Goal: Task Accomplishment & Management: Manage account settings

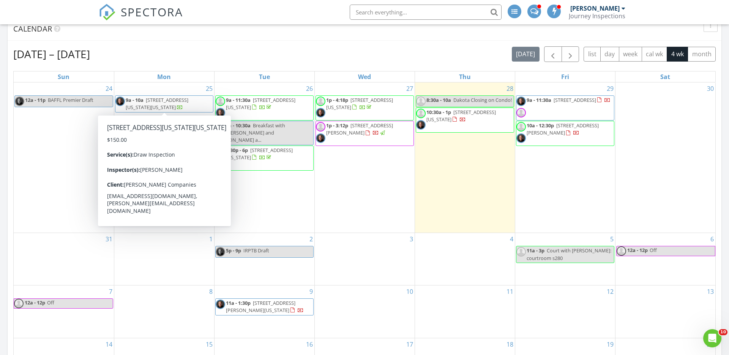
scroll to position [1223, 729]
click at [555, 178] on div "29 9a - 11:30a 7526 Gallard Heights, Peyton 80831 10a - 12:30p 316 N Hooper Ave…" at bounding box center [565, 157] width 100 height 150
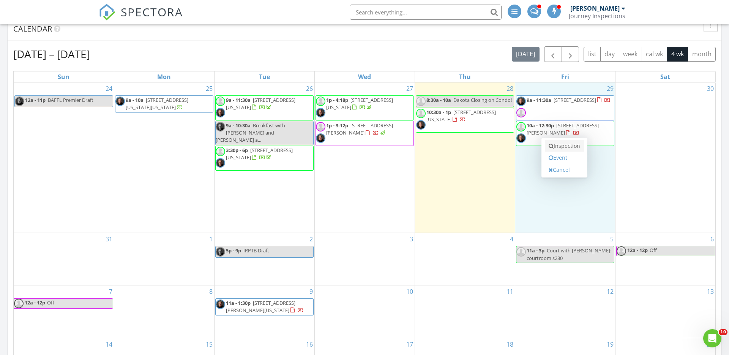
click at [564, 147] on link "Inspection" at bounding box center [564, 146] width 39 height 12
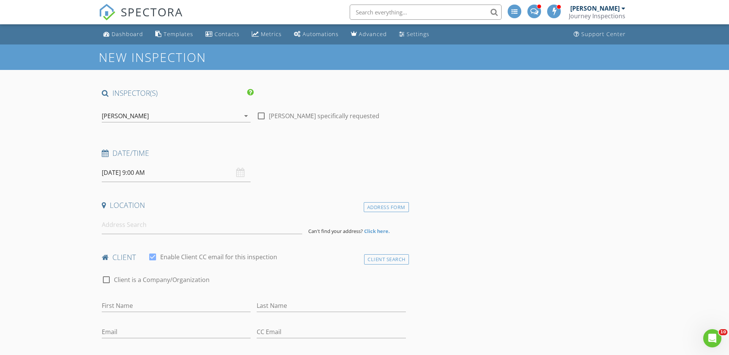
click at [144, 115] on div "[PERSON_NAME]" at bounding box center [171, 116] width 138 height 12
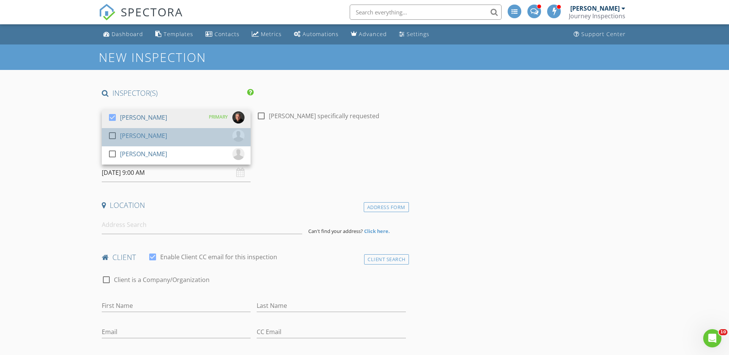
click at [141, 139] on div "[PERSON_NAME]" at bounding box center [143, 135] width 47 height 12
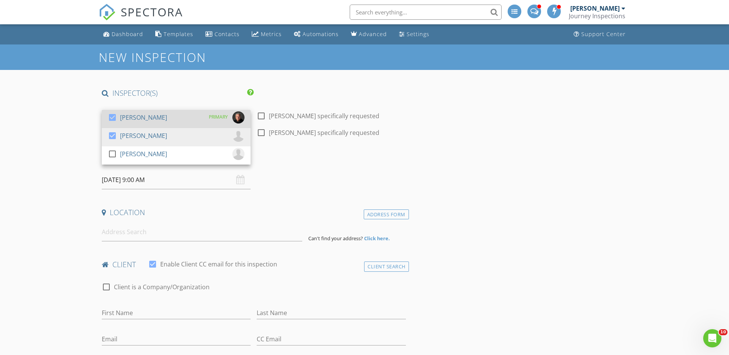
click at [141, 116] on div "[PERSON_NAME]" at bounding box center [143, 117] width 47 height 12
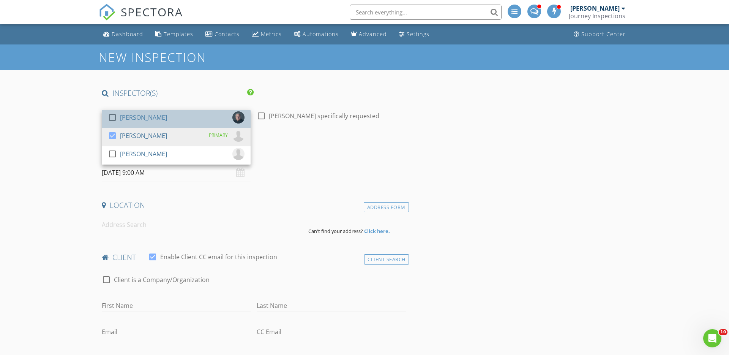
click at [141, 116] on div "[PERSON_NAME]" at bounding box center [143, 117] width 47 height 12
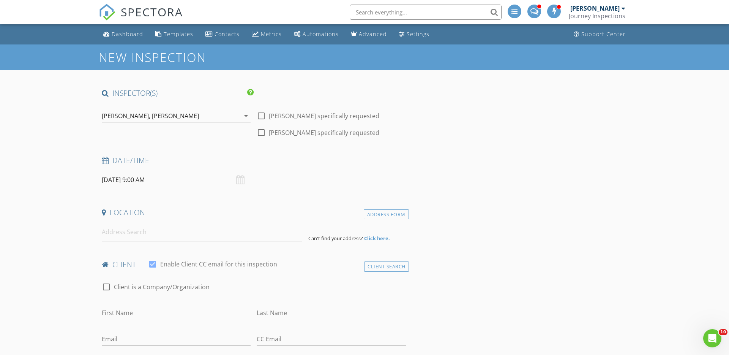
click at [178, 182] on input "08/29/2025 9:00 AM" at bounding box center [176, 180] width 149 height 19
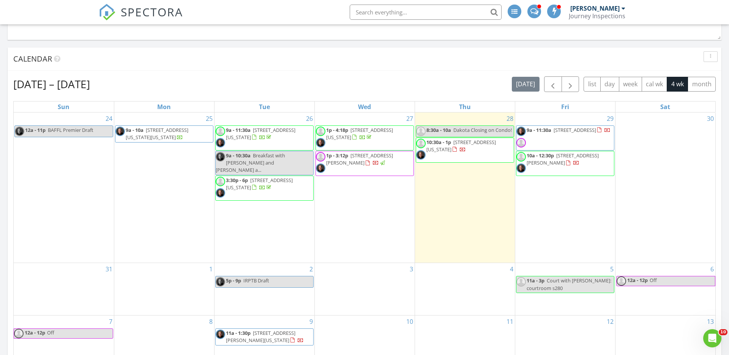
scroll to position [808, 0]
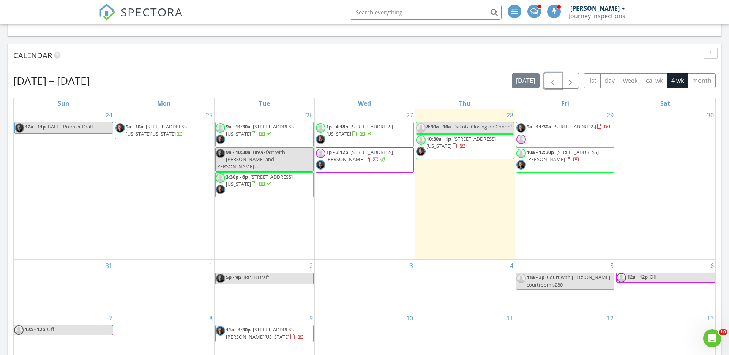
click at [553, 82] on span "button" at bounding box center [552, 80] width 9 height 9
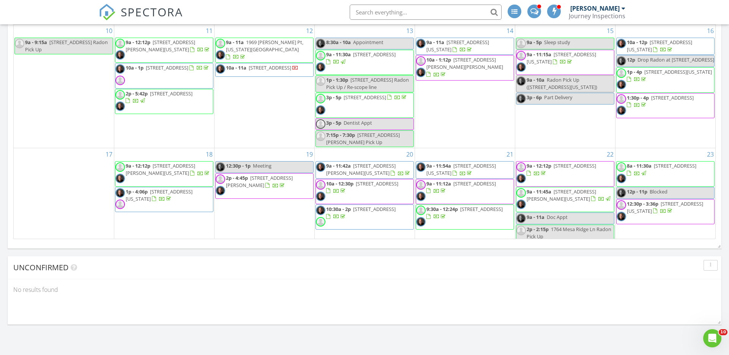
scroll to position [992, 0]
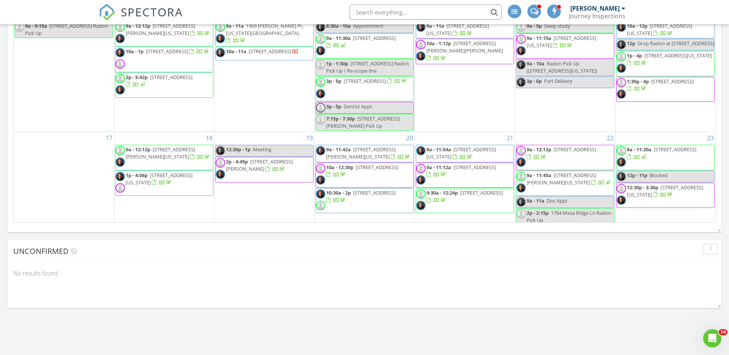
click at [351, 202] on span "10:30a - 2p 1764 Mesa Ridge Ln, Castle Rock 80108" at bounding box center [365, 200] width 98 height 23
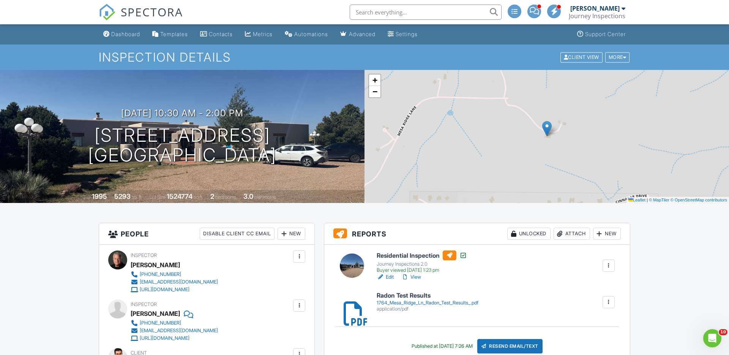
click at [403, 253] on h6 "Residential Inspection" at bounding box center [422, 255] width 90 height 10
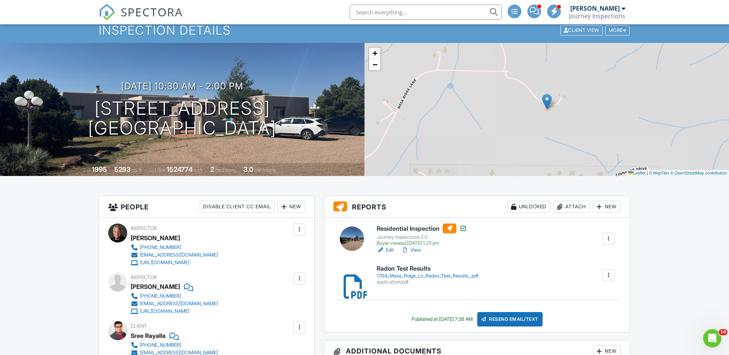
scroll to position [30, 0]
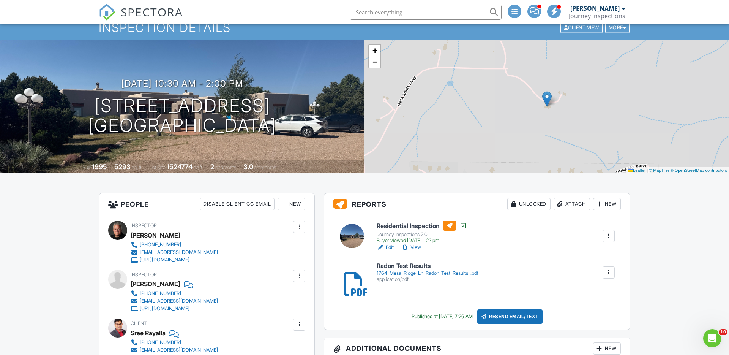
click at [578, 204] on div "Attach" at bounding box center [572, 204] width 36 height 12
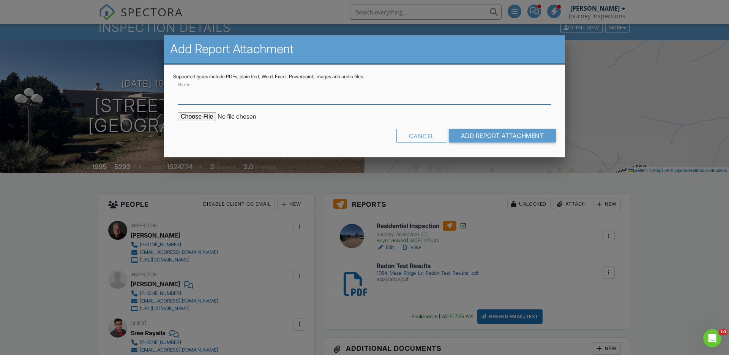
click at [246, 96] on input "Name" at bounding box center [365, 95] width 374 height 19
click at [418, 134] on div "Cancel" at bounding box center [421, 136] width 51 height 14
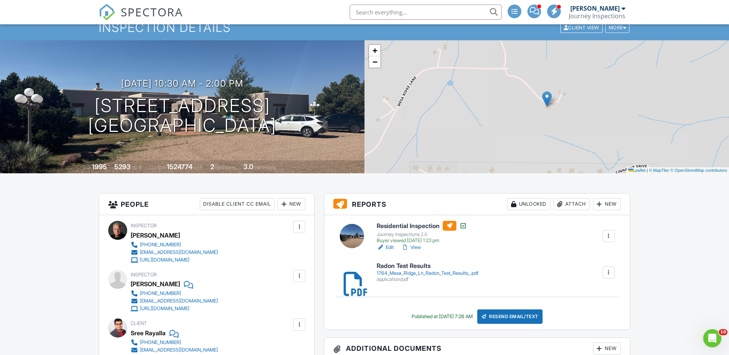
click at [571, 205] on div "Attach" at bounding box center [572, 204] width 36 height 12
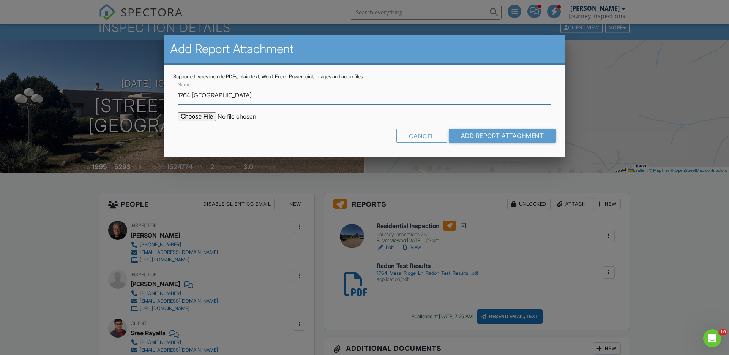
click at [256, 99] on input "1764 Mesa" at bounding box center [365, 95] width 374 height 19
type input "[STREET_ADDRESS] Inorganic Anions in Water Test Report"
click at [191, 115] on input "file" at bounding box center [242, 116] width 129 height 9
type input "C:\fakepath\1764 Mesa Ridge Anions.pdf"
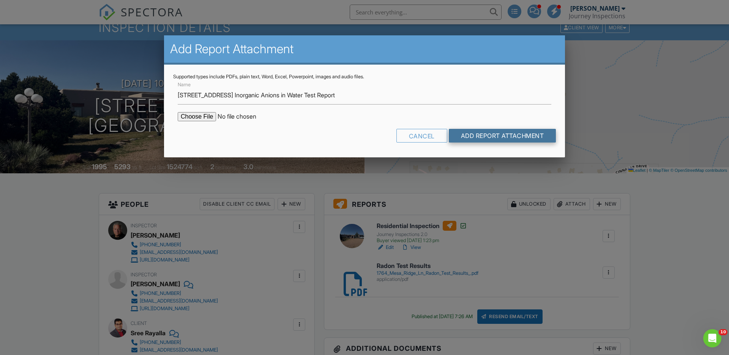
click at [472, 135] on input "Add Report Attachment" at bounding box center [502, 136] width 107 height 14
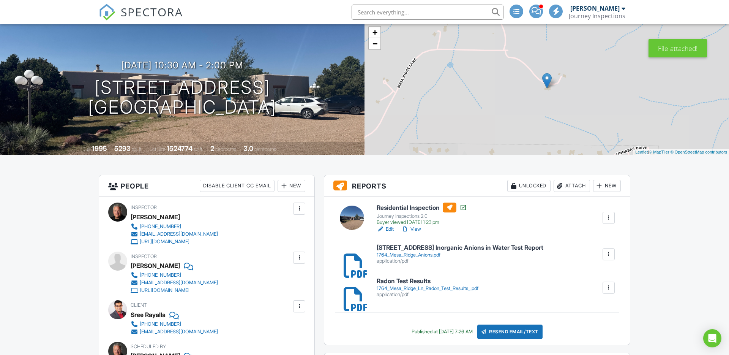
click at [571, 185] on div "Attach" at bounding box center [572, 186] width 36 height 12
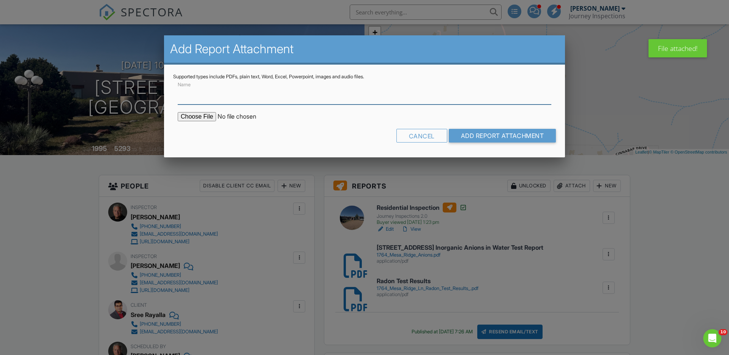
click at [273, 98] on input "Name" at bounding box center [365, 95] width 374 height 19
drag, startPoint x: 237, startPoint y: 95, endPoint x: 291, endPoint y: 95, distance: 53.9
click at [291, 95] on input "[STREET_ADDRESS] Inorganic Anions in Water Test Report" at bounding box center [365, 95] width 374 height 19
type input "1764 Mesa Ridge Ln Bacteriological Water Test Report"
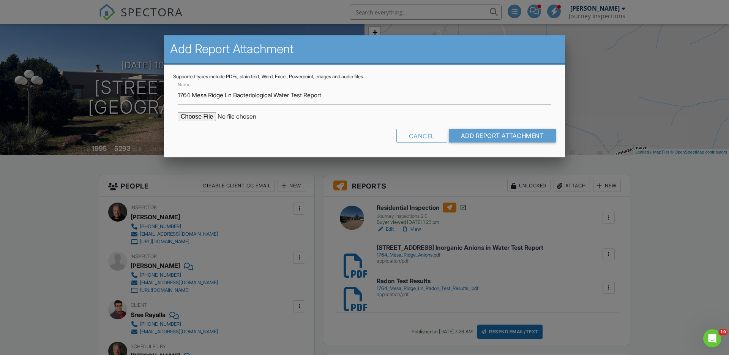
click at [198, 118] on input "file" at bounding box center [242, 116] width 129 height 9
type input "C:\fakepath\1764 Mesa Rdg Bacteriological.pdf"
click at [462, 132] on input "Add Report Attachment" at bounding box center [502, 136] width 107 height 14
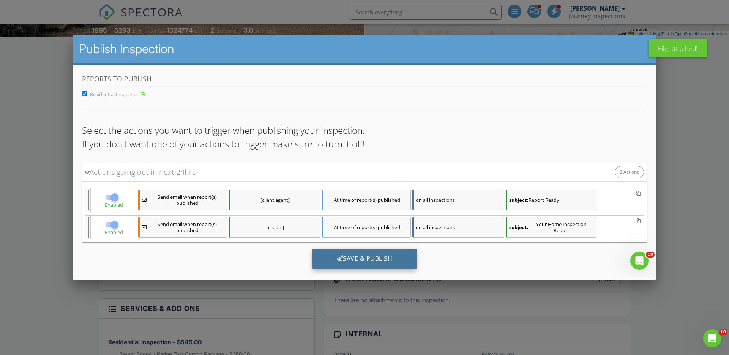
click at [362, 251] on div "Save & Publish" at bounding box center [365, 258] width 104 height 21
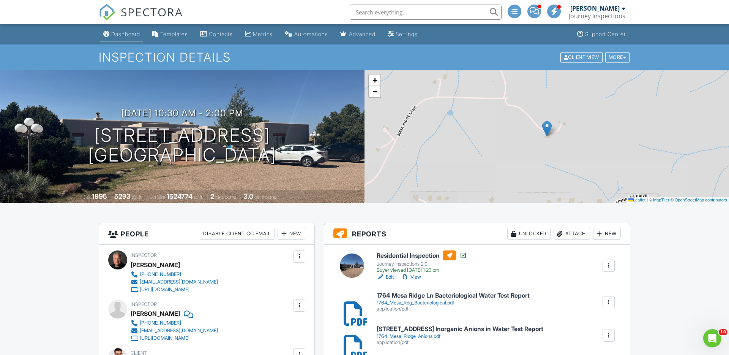
click at [127, 31] on div "Dashboard" at bounding box center [125, 34] width 29 height 6
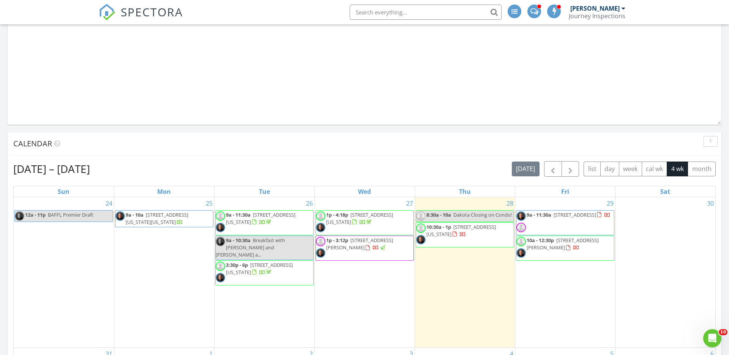
scroll to position [720, 0]
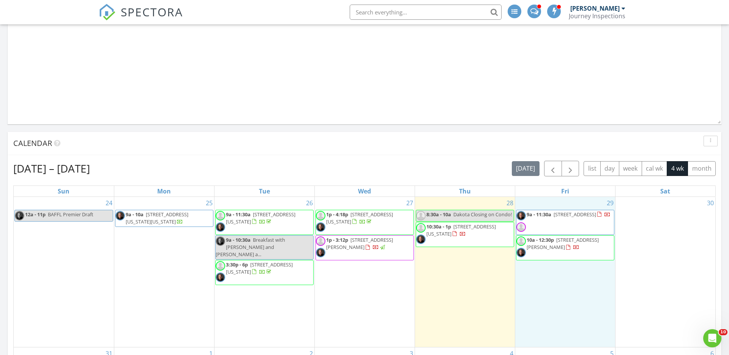
click at [543, 281] on div "29 9a - 11:30a [STREET_ADDRESS] 10a - 12:30p [STREET_ADDRESS][PERSON_NAME]" at bounding box center [565, 272] width 100 height 150
click at [562, 249] on link "Inspection" at bounding box center [564, 249] width 39 height 12
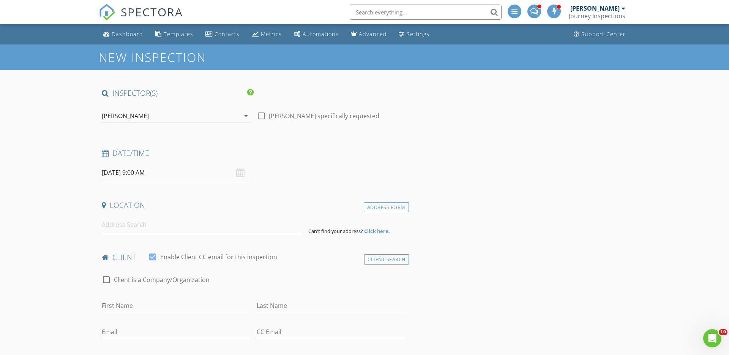
click at [141, 120] on div "[PERSON_NAME]" at bounding box center [171, 116] width 138 height 12
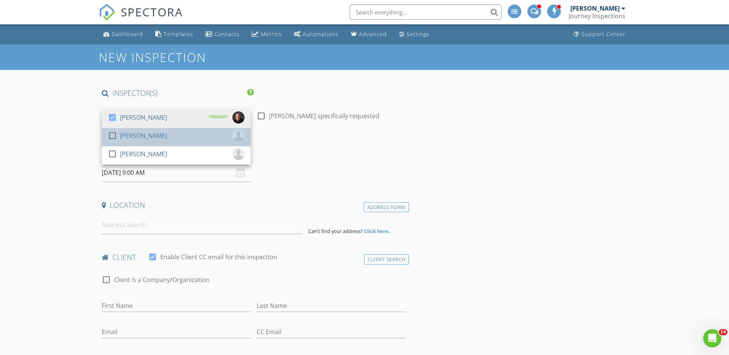
click at [140, 145] on link "check_box_outline_blank Dakota Washburn" at bounding box center [176, 137] width 149 height 18
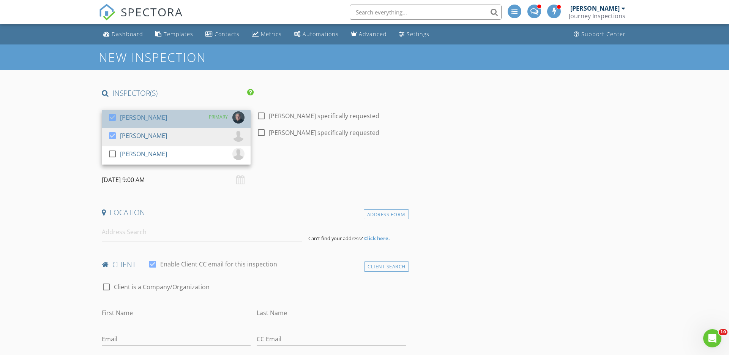
click at [140, 124] on div "check_box James Hale" at bounding box center [137, 118] width 59 height 15
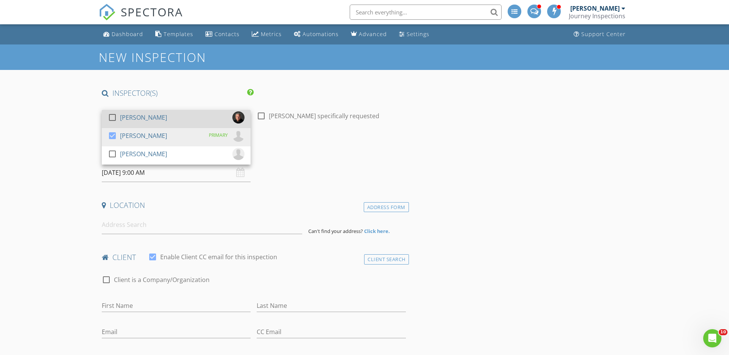
click at [140, 124] on div "check_box_outline_blank James Hale" at bounding box center [137, 118] width 59 height 15
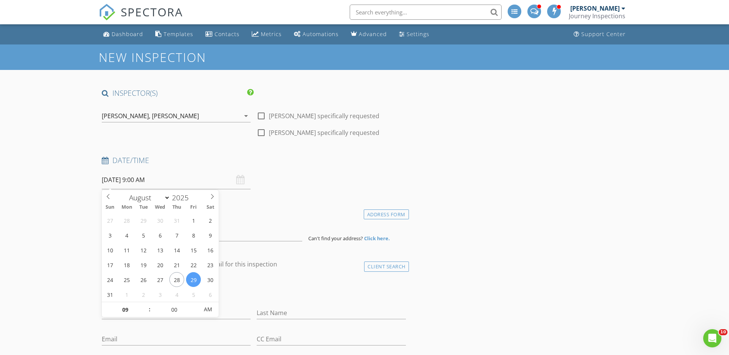
click at [172, 180] on input "[DATE] 9:00 AM" at bounding box center [176, 180] width 149 height 19
type input "10"
type input "[DATE] 10:00 AM"
click at [145, 305] on span at bounding box center [145, 306] width 5 height 8
type input "11"
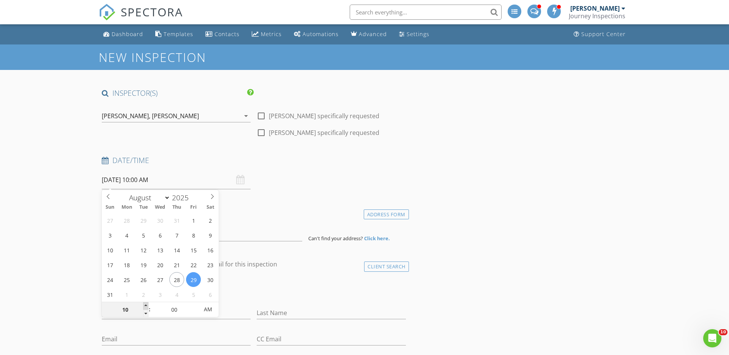
type input "08/29/2025 11:00 AM"
click at [145, 305] on span at bounding box center [145, 306] width 5 height 8
type input "12"
type input "08/29/2025 12:00 PM"
click at [145, 305] on span at bounding box center [145, 306] width 5 height 8
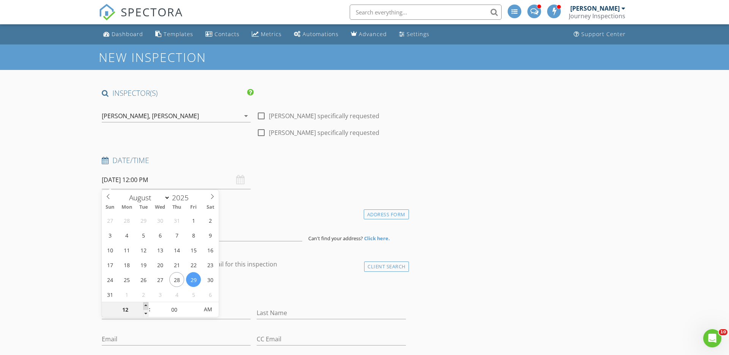
type input "01"
type input "08/29/2025 1:00 PM"
click at [145, 305] on span at bounding box center [145, 306] width 5 height 8
type input "02"
type input "08/29/2025 2:00 PM"
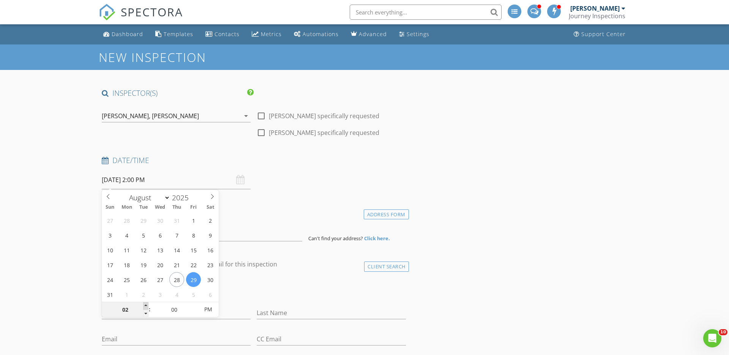
click at [145, 305] on span at bounding box center [145, 306] width 5 height 8
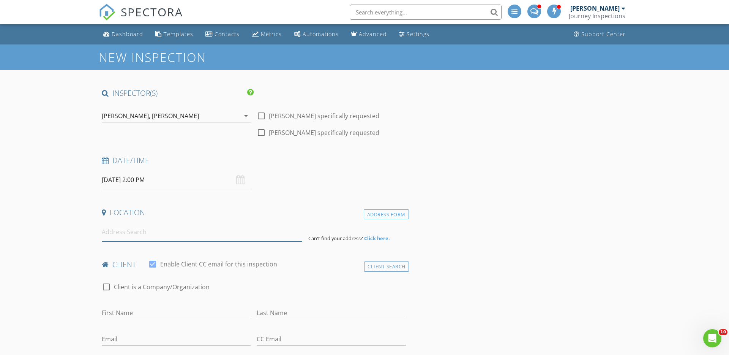
click at [145, 234] on input at bounding box center [202, 232] width 201 height 19
click at [196, 233] on input at bounding box center [202, 232] width 201 height 19
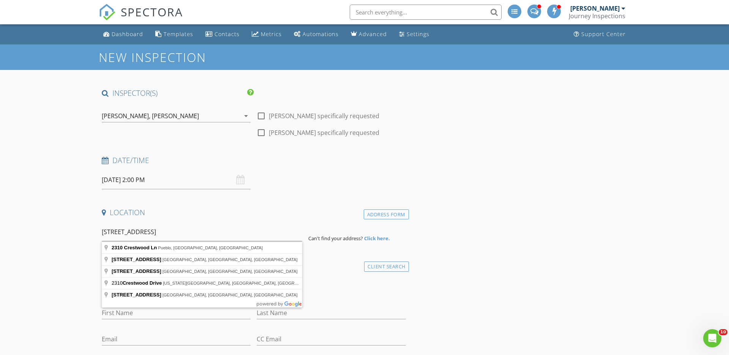
type input "2310 Crestwood Ln, Pueblo, CO, USA"
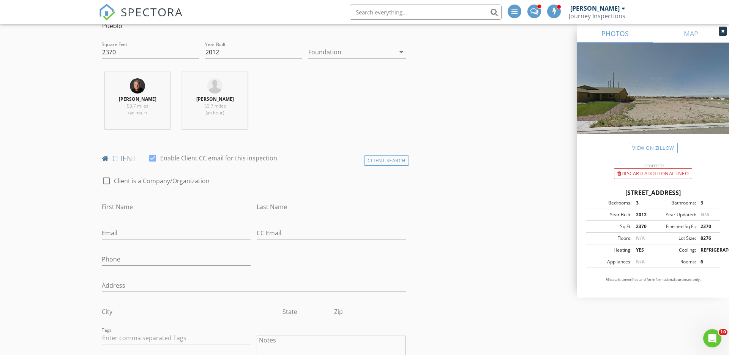
scroll to position [304, 0]
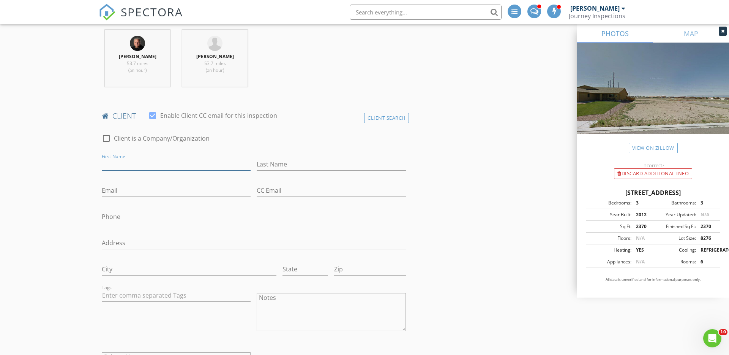
click at [152, 166] on input "First Name" at bounding box center [176, 164] width 149 height 13
type input "Peter"
type input "Atchley"
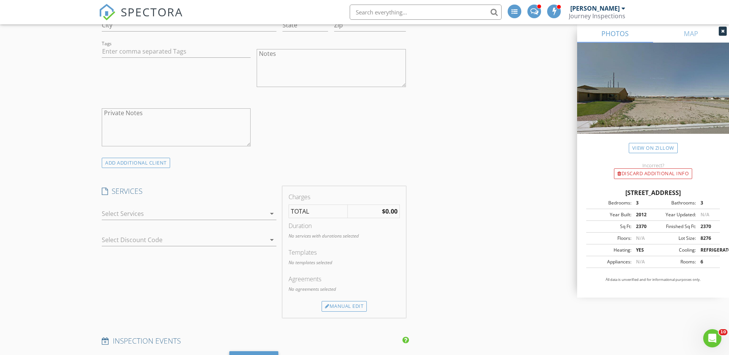
scroll to position [557, 0]
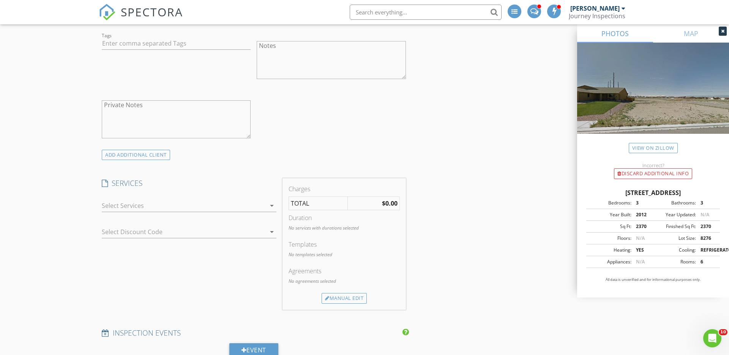
type input "619-578-3054"
click at [204, 207] on div at bounding box center [184, 205] width 164 height 12
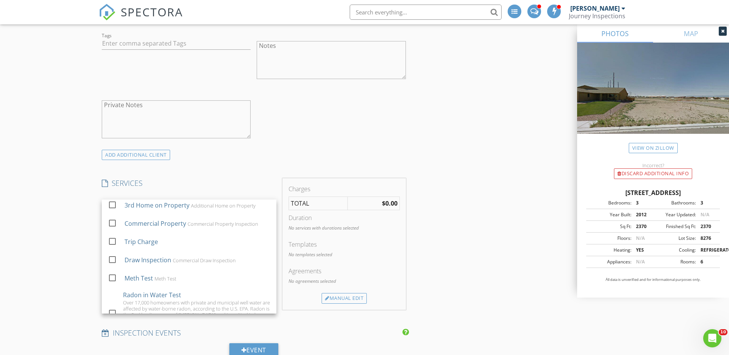
scroll to position [440, 0]
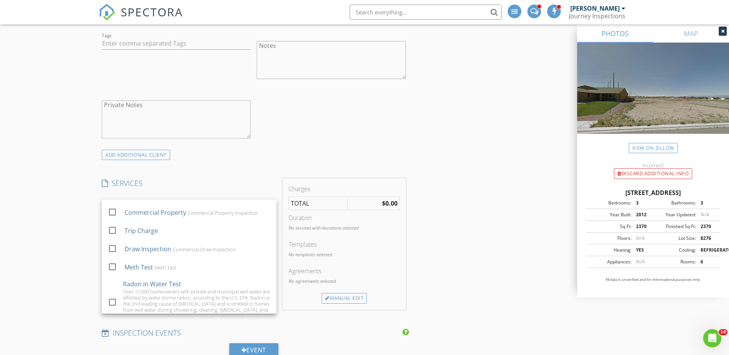
click at [93, 213] on div "New Inspection INSPECTOR(S) check_box James Hale check_box Dakota Washburn PRIM…" at bounding box center [364, 253] width 729 height 1532
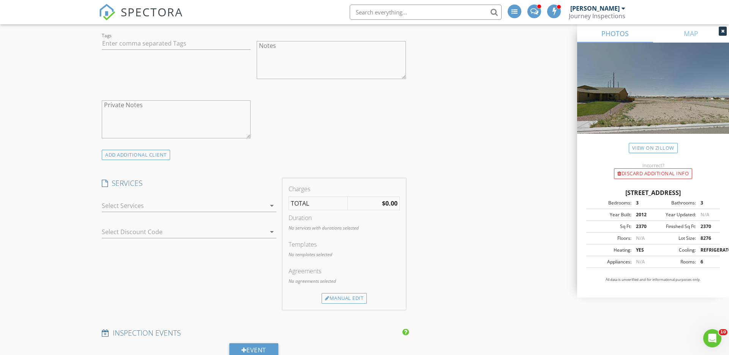
click at [153, 209] on div at bounding box center [184, 205] width 164 height 12
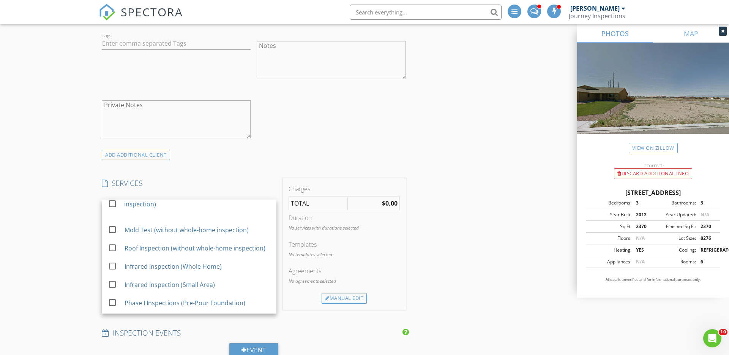
scroll to position [0, 0]
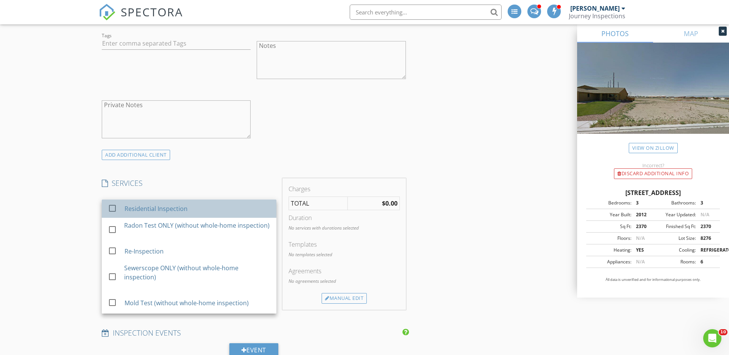
click at [152, 208] on div "Residential Inspection" at bounding box center [156, 208] width 63 height 9
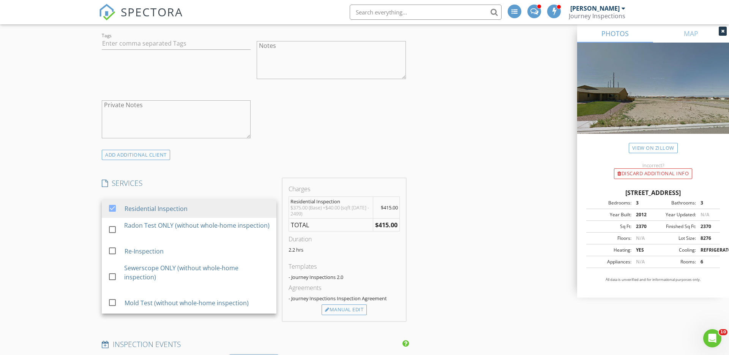
click at [43, 193] on div "New Inspection INSPECTOR(S) check_box James Hale check_box Dakota Washburn PRIM…" at bounding box center [364, 259] width 729 height 1544
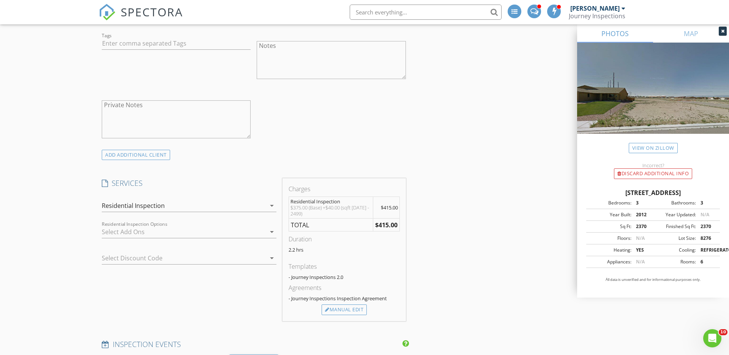
click at [172, 228] on div at bounding box center [184, 232] width 164 height 12
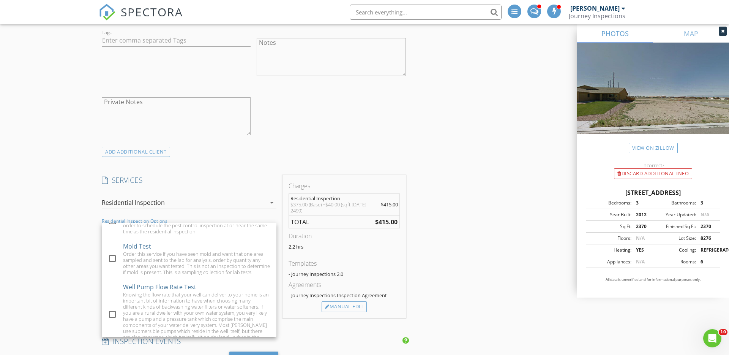
scroll to position [189, 0]
click at [58, 188] on div "New Inspection INSPECTOR(S) check_box James Hale check_box Dakota Washburn PRIM…" at bounding box center [364, 256] width 729 height 1544
click at [143, 204] on div "Residential Inspection" at bounding box center [133, 202] width 63 height 7
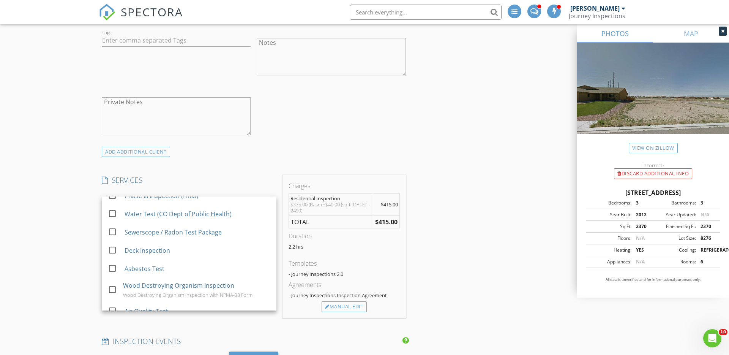
scroll to position [215, 0]
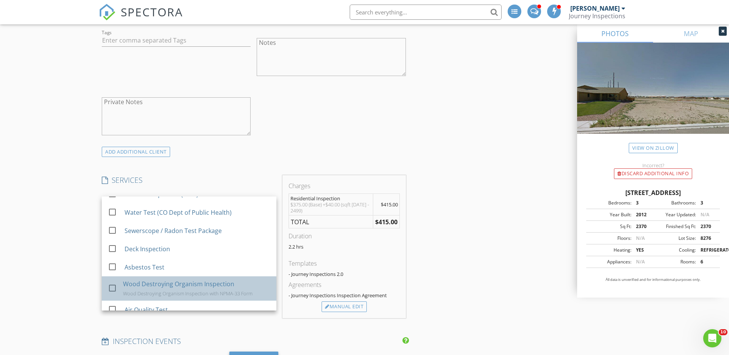
click at [175, 279] on div "Wood Destroying Organism Inspection" at bounding box center [178, 283] width 111 height 9
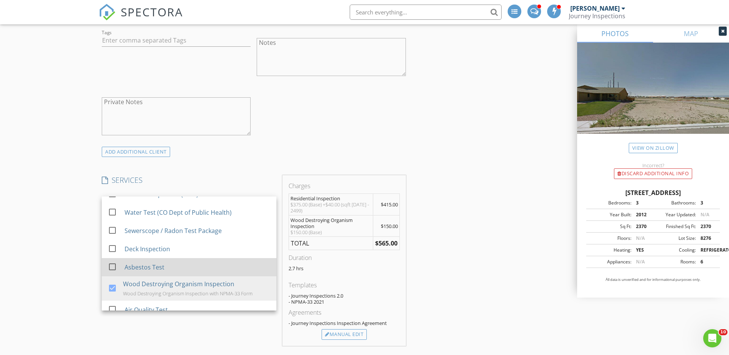
scroll to position [0, 0]
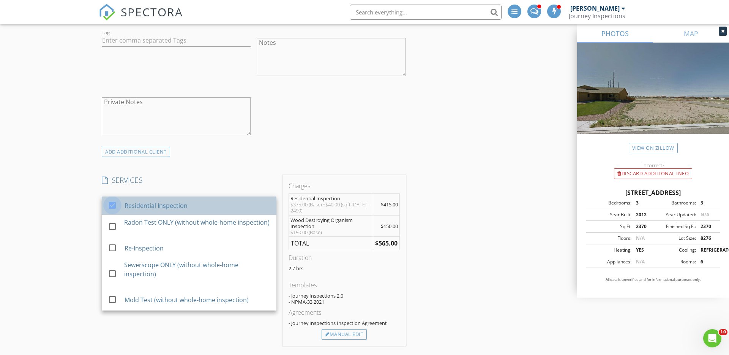
click at [113, 207] on div at bounding box center [112, 205] width 13 height 13
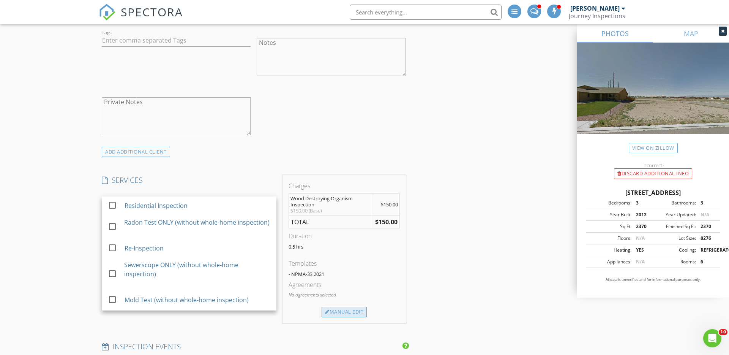
click at [343, 311] on div "Manual Edit" at bounding box center [344, 311] width 45 height 11
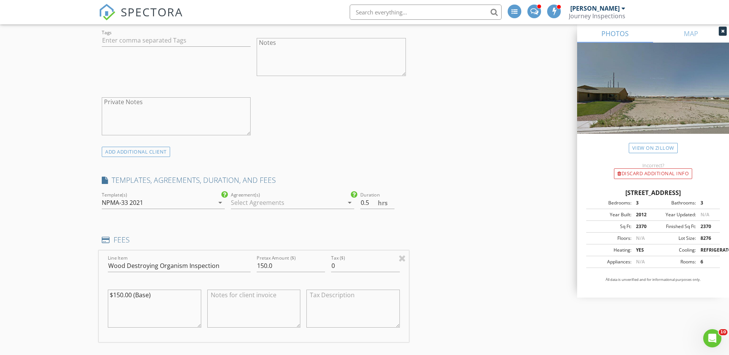
click at [149, 305] on textarea "$150.00 (Base)" at bounding box center [154, 308] width 93 height 38
drag, startPoint x: 122, startPoint y: 293, endPoint x: 90, endPoint y: 290, distance: 32.0
click at [90, 290] on div "New Inspection INSPECTOR(S) check_box James Hale check_box Dakota Washburn PRIM…" at bounding box center [364, 291] width 729 height 1615
click at [123, 295] on textarea "$150.00 (Base)" at bounding box center [154, 308] width 93 height 38
drag, startPoint x: 122, startPoint y: 295, endPoint x: 114, endPoint y: 295, distance: 8.0
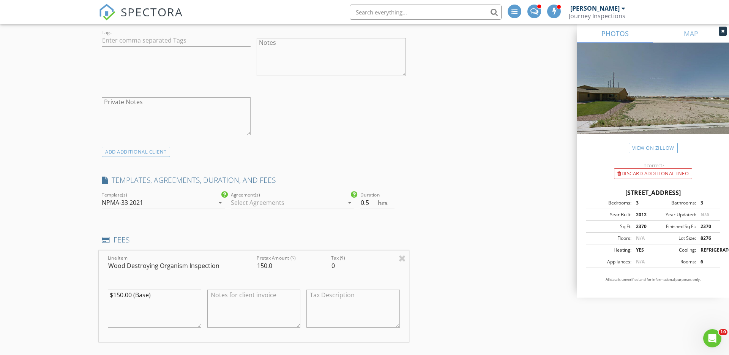
click at [114, 295] on textarea "$150.00 (Base)" at bounding box center [154, 308] width 93 height 38
type textarea "$200.00 (Base)"
drag, startPoint x: 275, startPoint y: 265, endPoint x: 205, endPoint y: 264, distance: 70.3
click at [206, 264] on div "Line Item Wood Destroying Organism Inspection Pretax Amount ($) 150.0 Tax ($) 0…" at bounding box center [254, 296] width 310 height 92
type input "200"
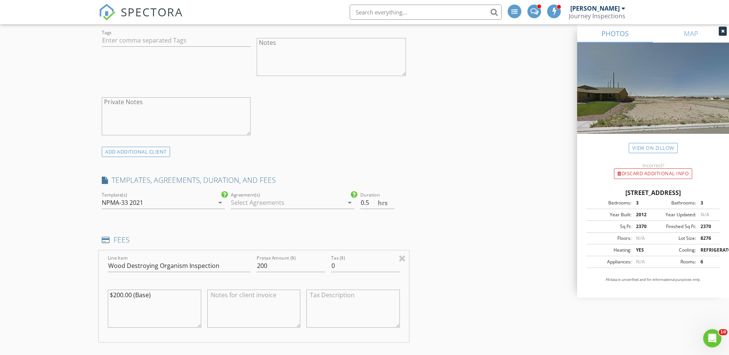
click at [438, 264] on div "INSPECTOR(S) check_box James Hale check_box Dakota Washburn PRIMARY check_box_o…" at bounding box center [365, 304] width 532 height 1553
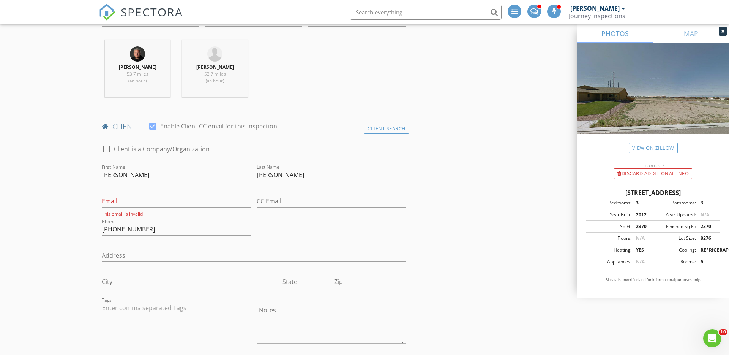
scroll to position [261, 0]
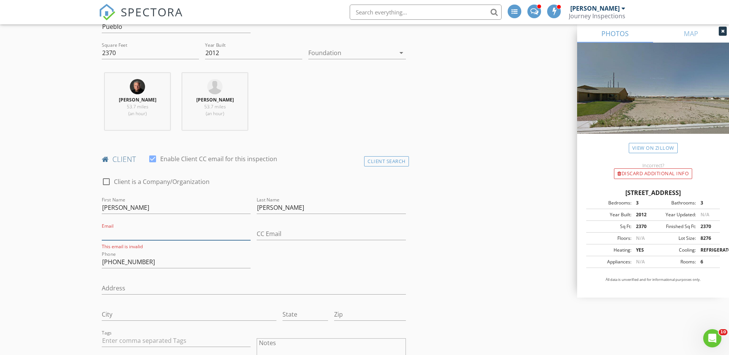
click at [156, 232] on input "Email" at bounding box center [176, 233] width 149 height 13
paste input "peter.atchley@gmail.com"
type input "peter.atchley@gmail.com"
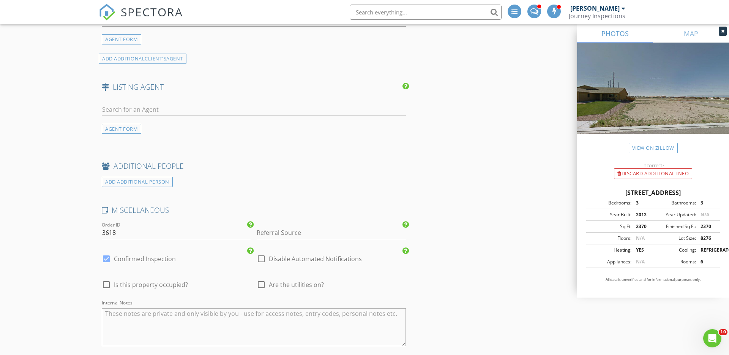
scroll to position [1124, 0]
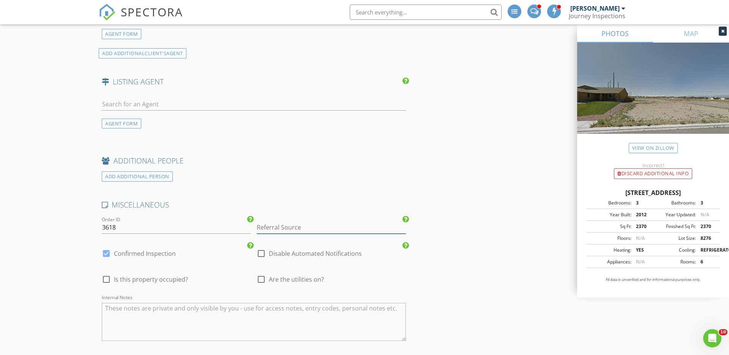
click at [310, 228] on input "Referral Source" at bounding box center [331, 227] width 149 height 13
click at [311, 254] on div "Google Local Services" at bounding box center [331, 257] width 148 height 15
type input "Google Local Services"
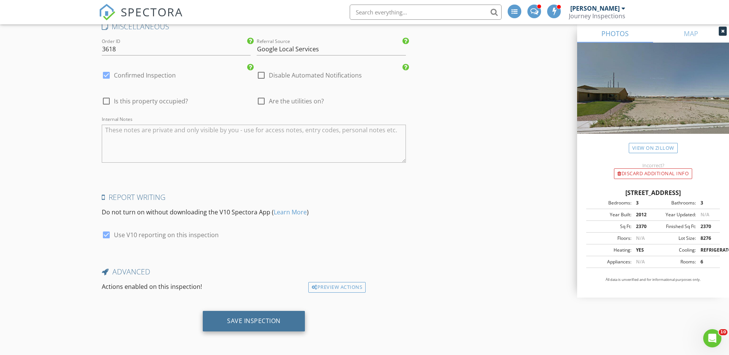
click at [243, 318] on div "Save Inspection" at bounding box center [254, 321] width 54 height 8
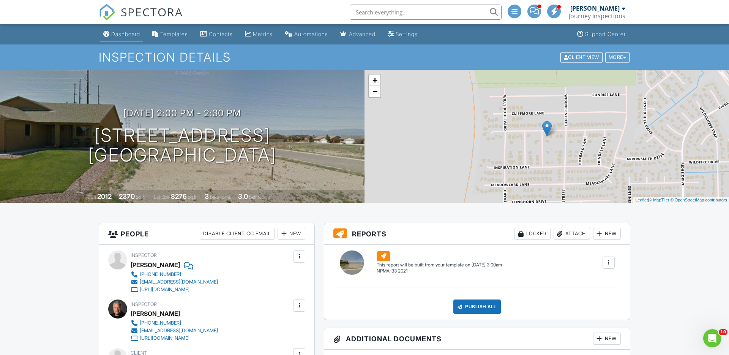
click at [126, 32] on div "Dashboard" at bounding box center [125, 34] width 29 height 6
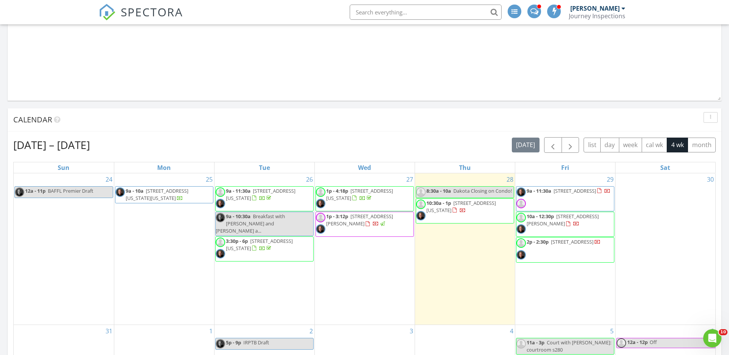
scroll to position [744, 0]
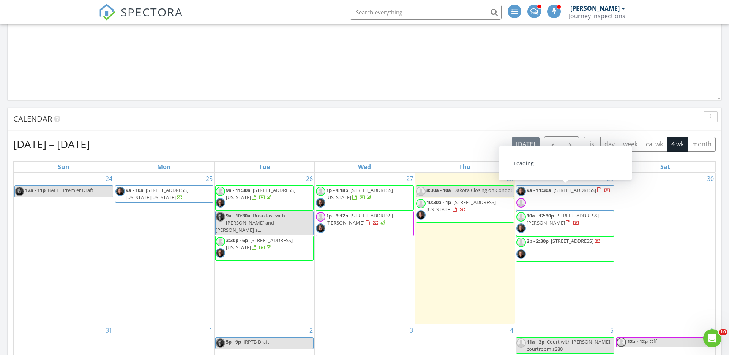
click at [579, 195] on span "9a - 11:30a 7526 Gallard Heights, Peyton 80831" at bounding box center [563, 197] width 94 height 23
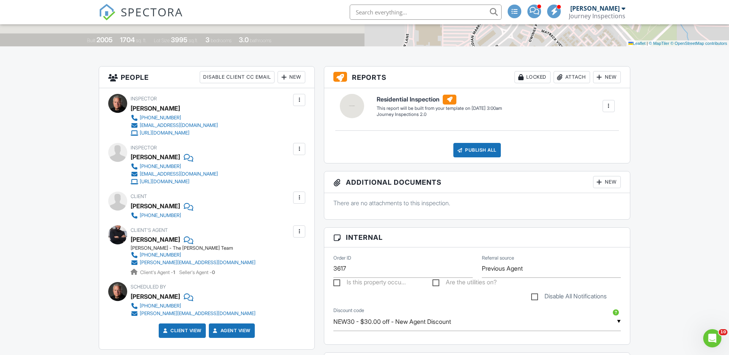
click at [302, 150] on div at bounding box center [299, 149] width 8 height 8
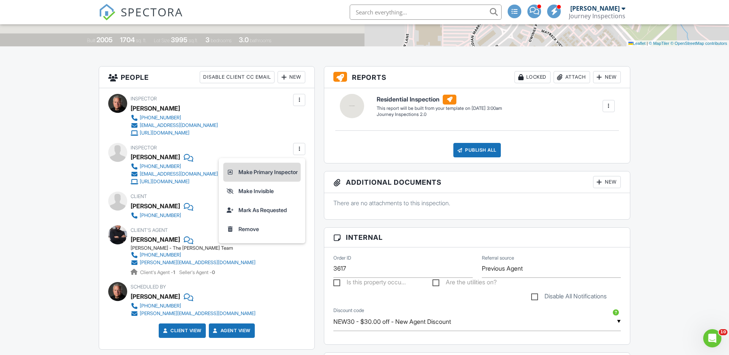
click at [272, 172] on li "Make Primary Inspector" at bounding box center [261, 172] width 77 height 19
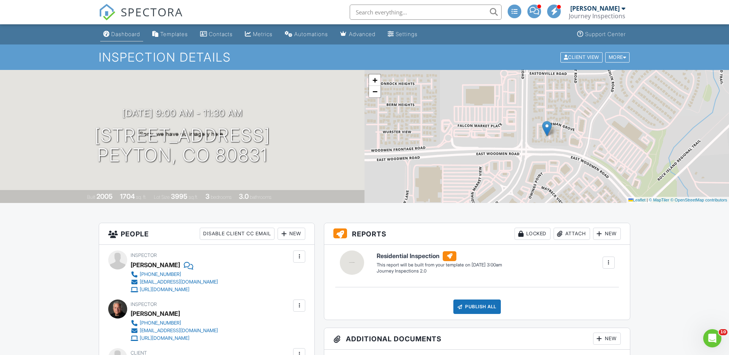
click at [127, 34] on div "Dashboard" at bounding box center [125, 34] width 29 height 6
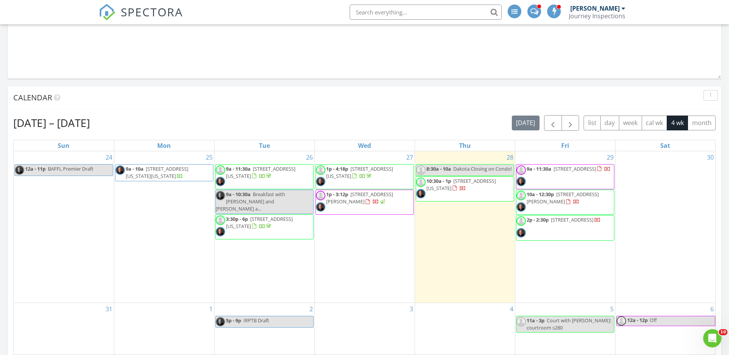
scroll to position [766, 0]
